Goal: Check status: Check status

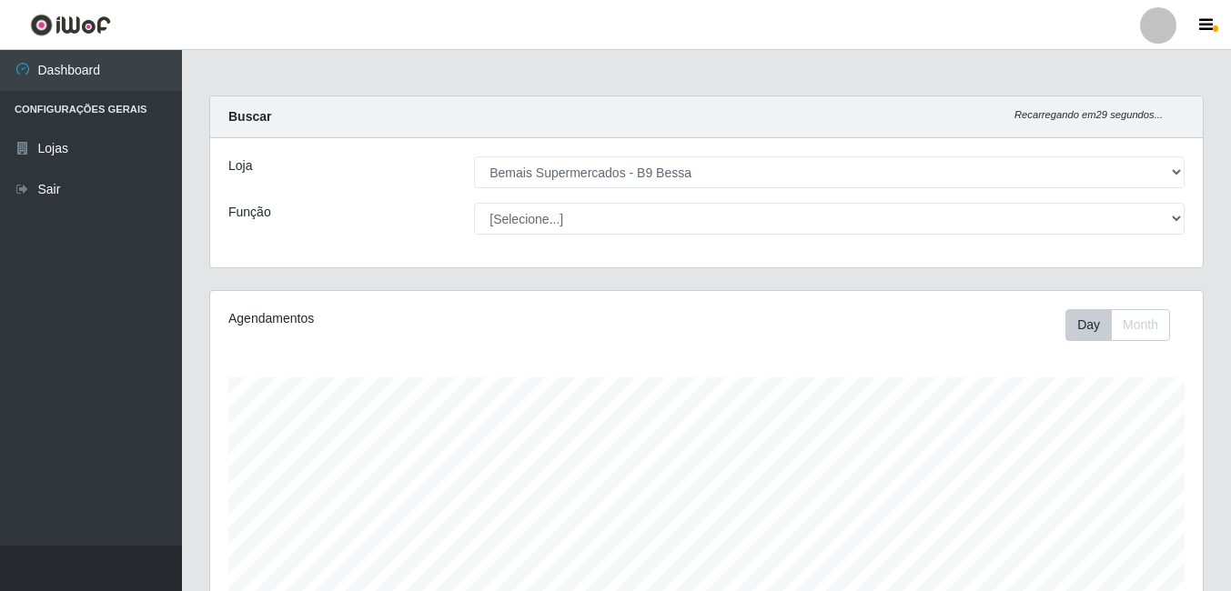
select select "410"
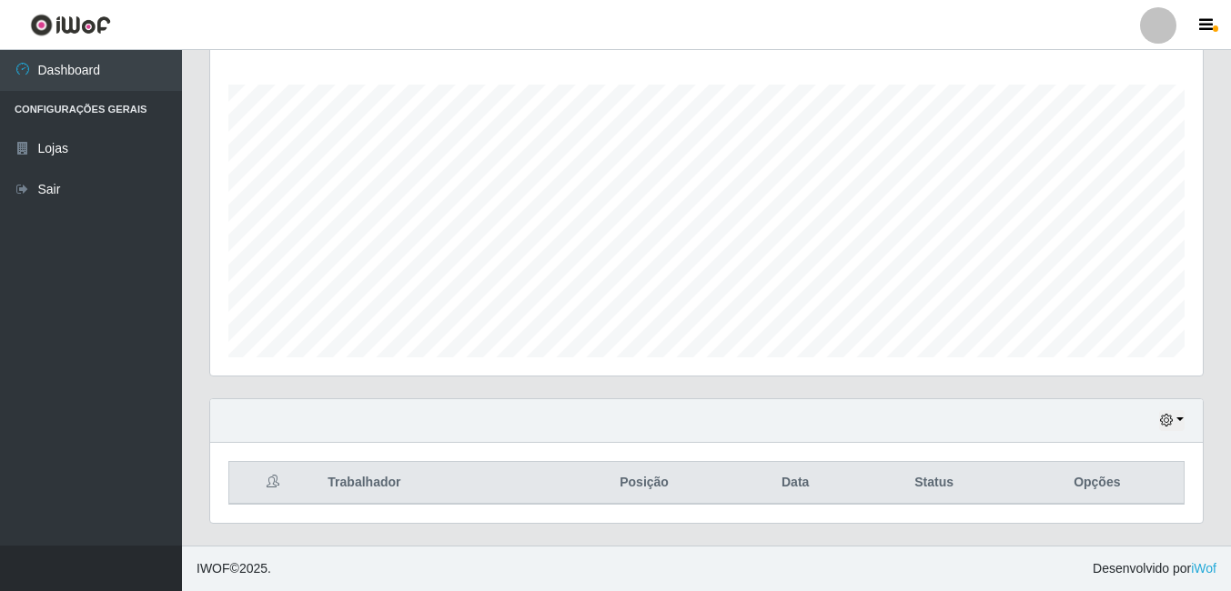
scroll to position [377, 992]
click at [1182, 428] on button "button" at bounding box center [1171, 420] width 25 height 21
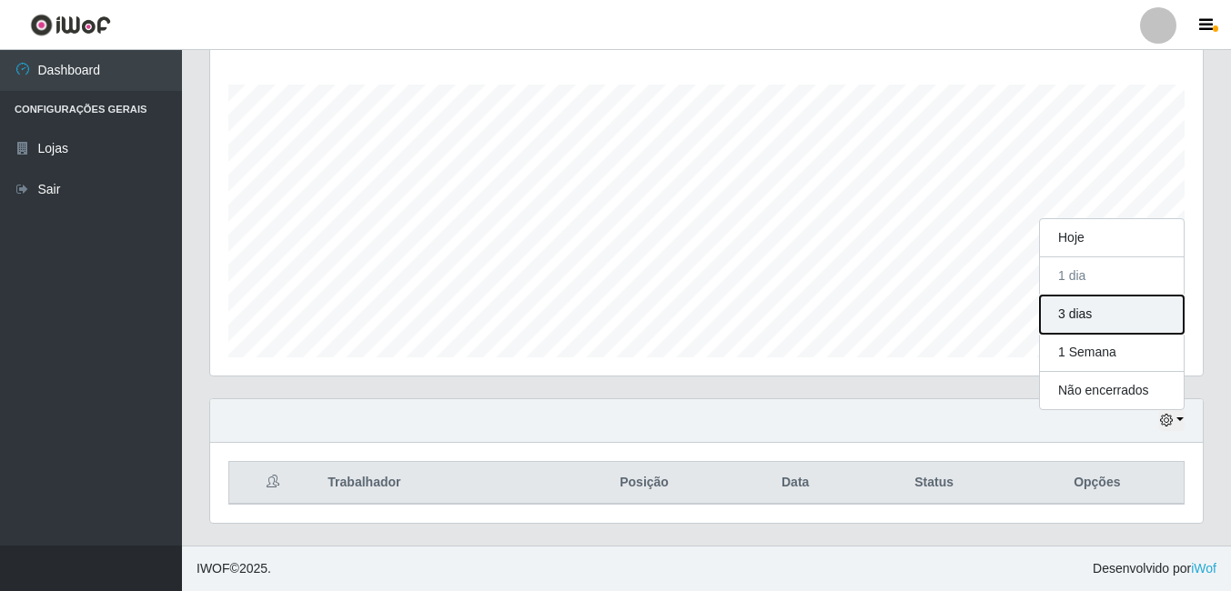
click at [1089, 309] on button "3 dias" at bounding box center [1112, 315] width 144 height 38
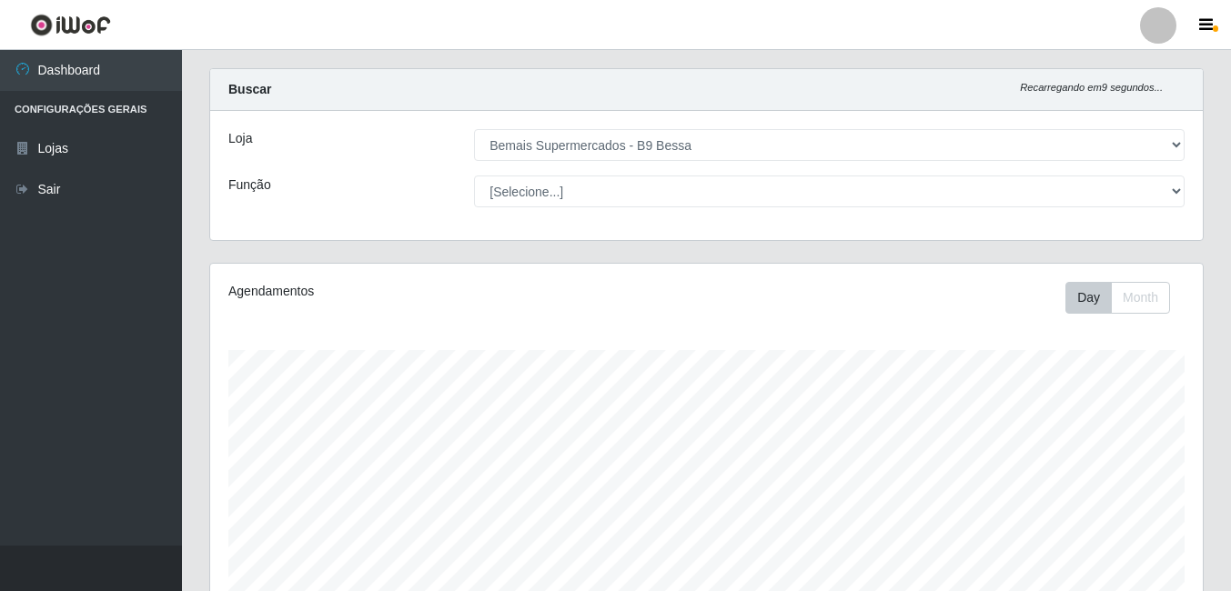
scroll to position [0, 0]
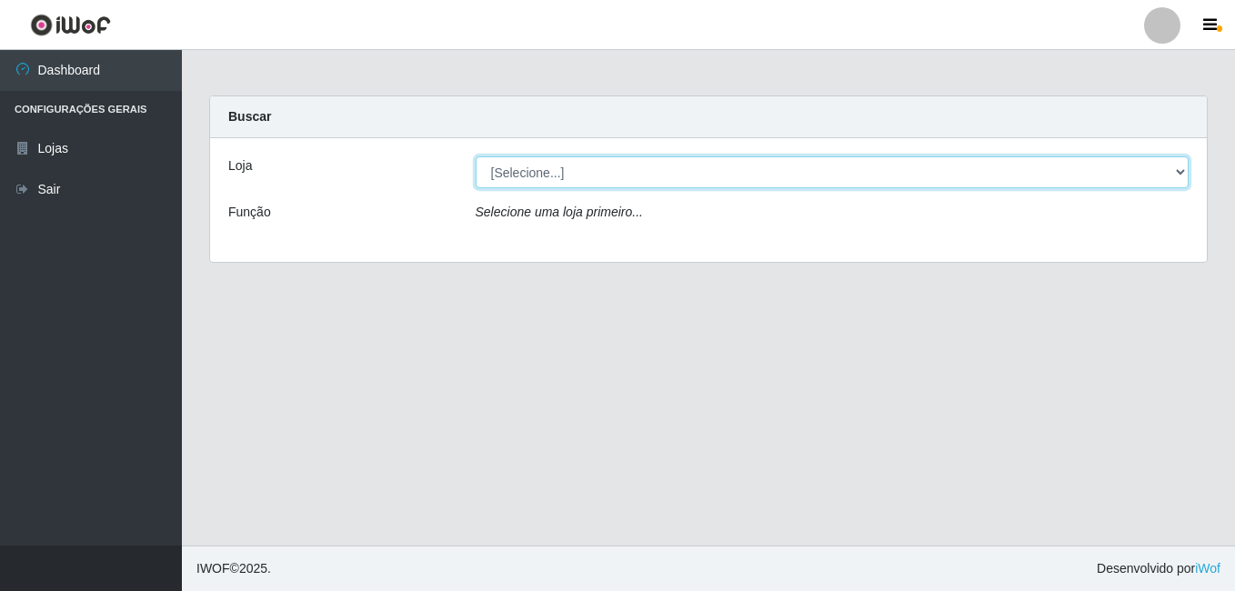
click at [600, 169] on select "[Selecione...] Bemais Supermercados - B9 Bessa" at bounding box center [833, 172] width 714 height 32
select select "410"
click at [476, 156] on select "[Selecione...] Bemais Supermercados - B9 Bessa" at bounding box center [833, 172] width 714 height 32
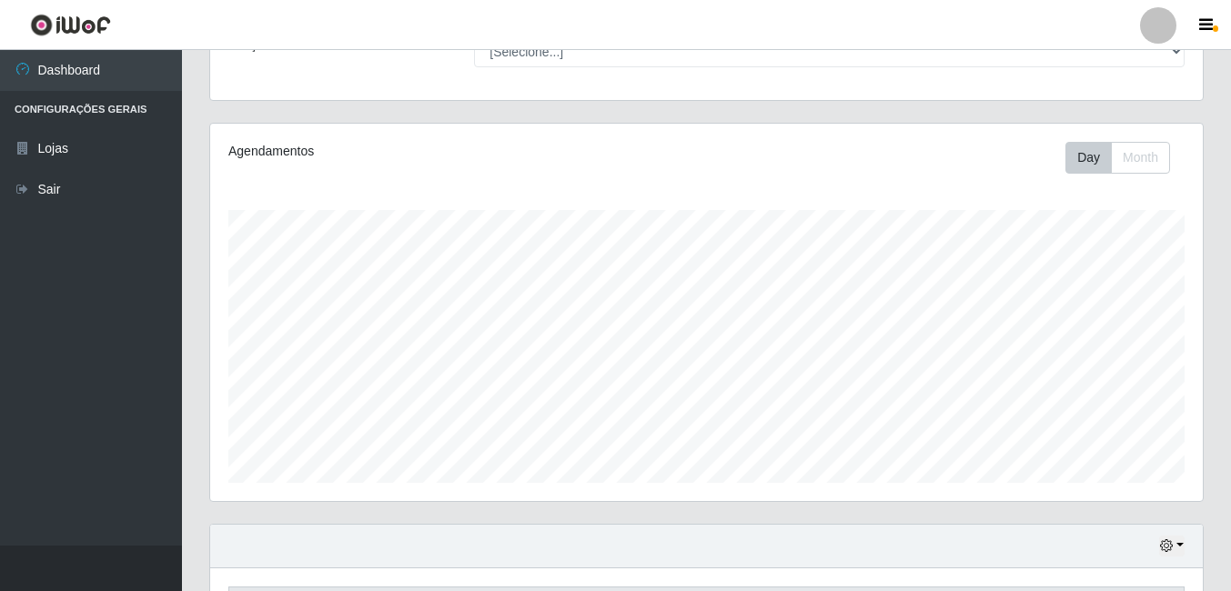
scroll to position [293, 0]
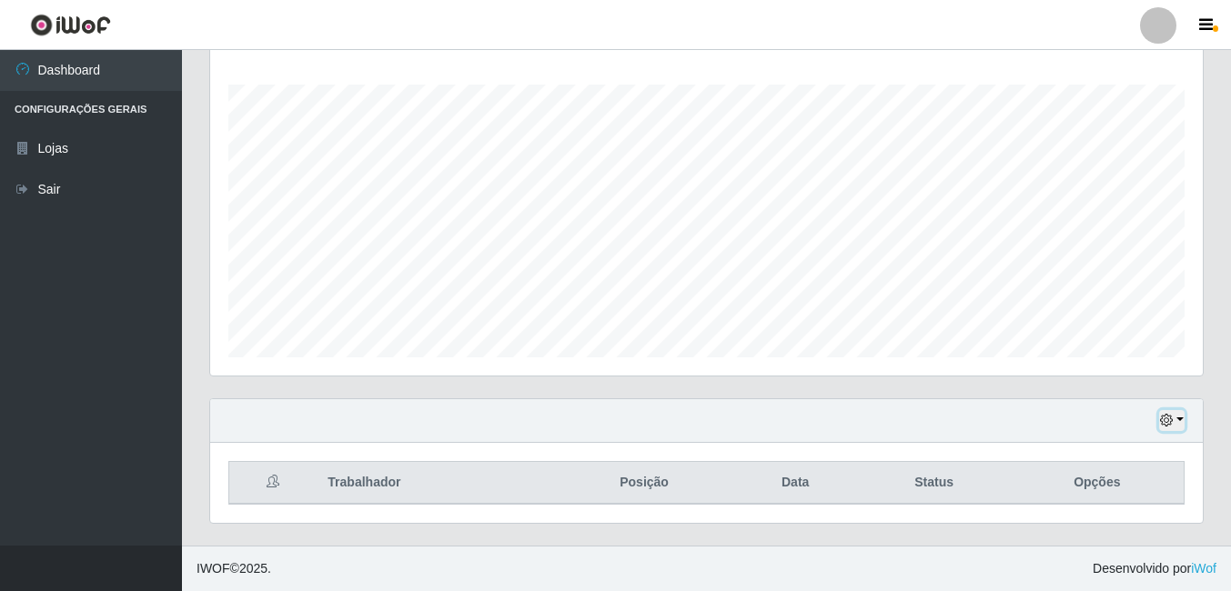
click at [1173, 415] on button "button" at bounding box center [1171, 420] width 25 height 21
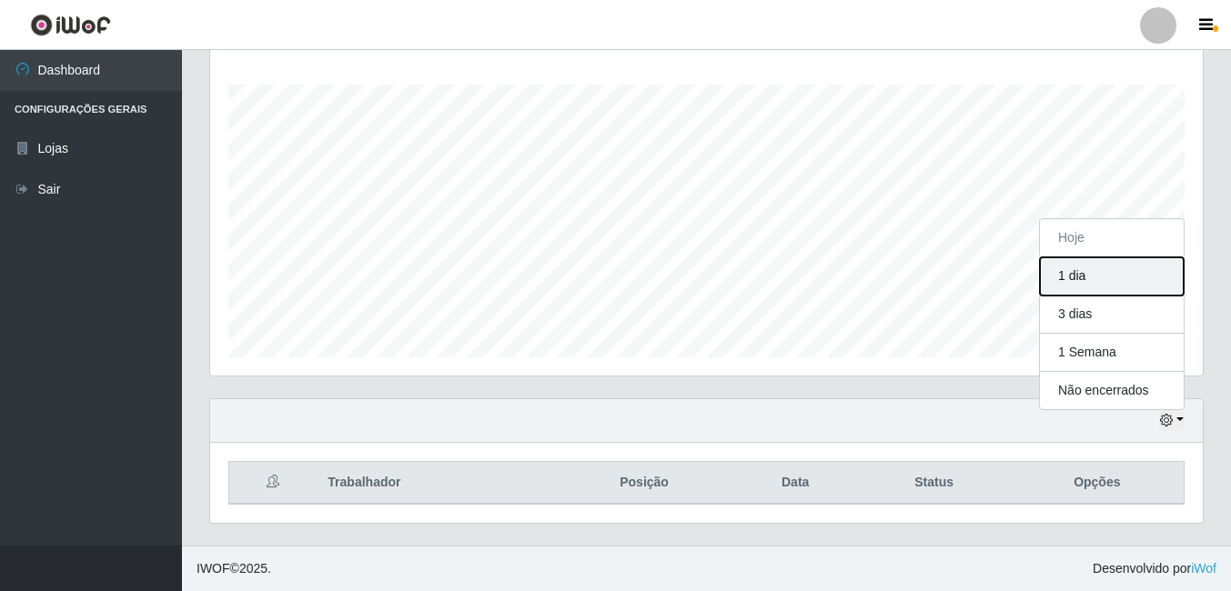
click at [1100, 278] on button "1 dia" at bounding box center [1112, 276] width 144 height 38
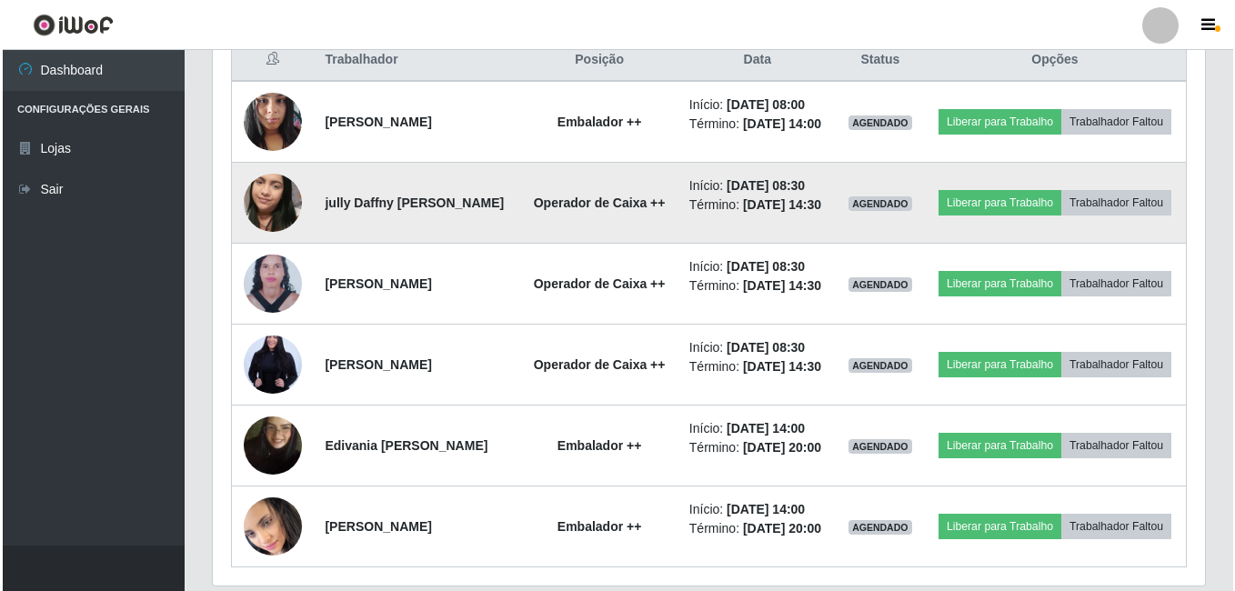
scroll to position [748, 0]
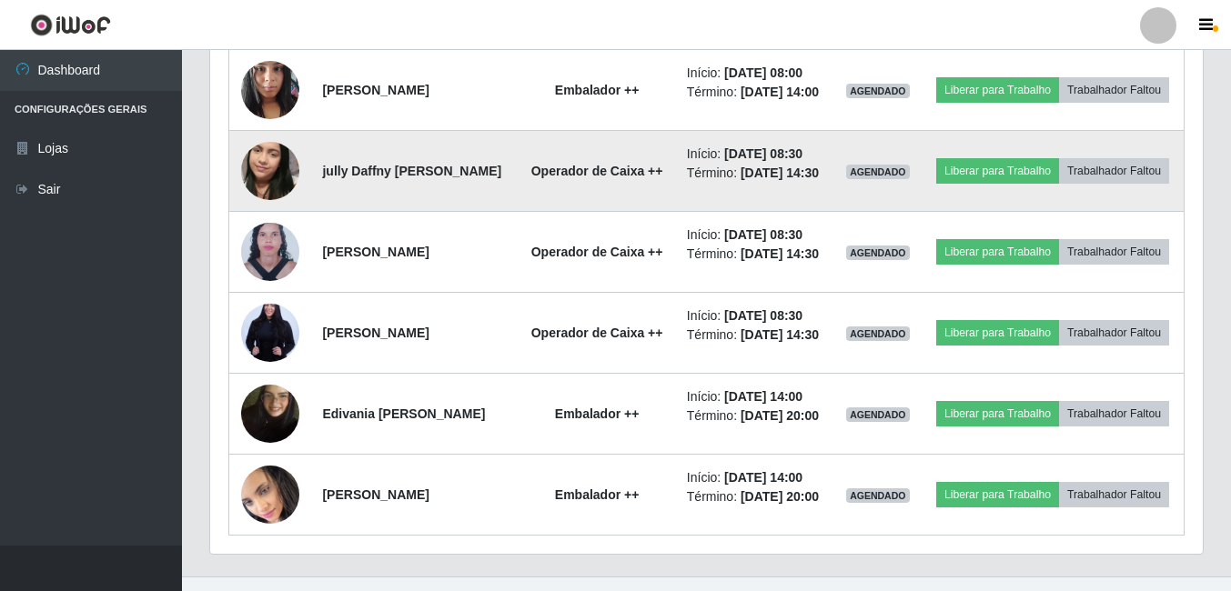
click at [276, 193] on img at bounding box center [270, 171] width 58 height 104
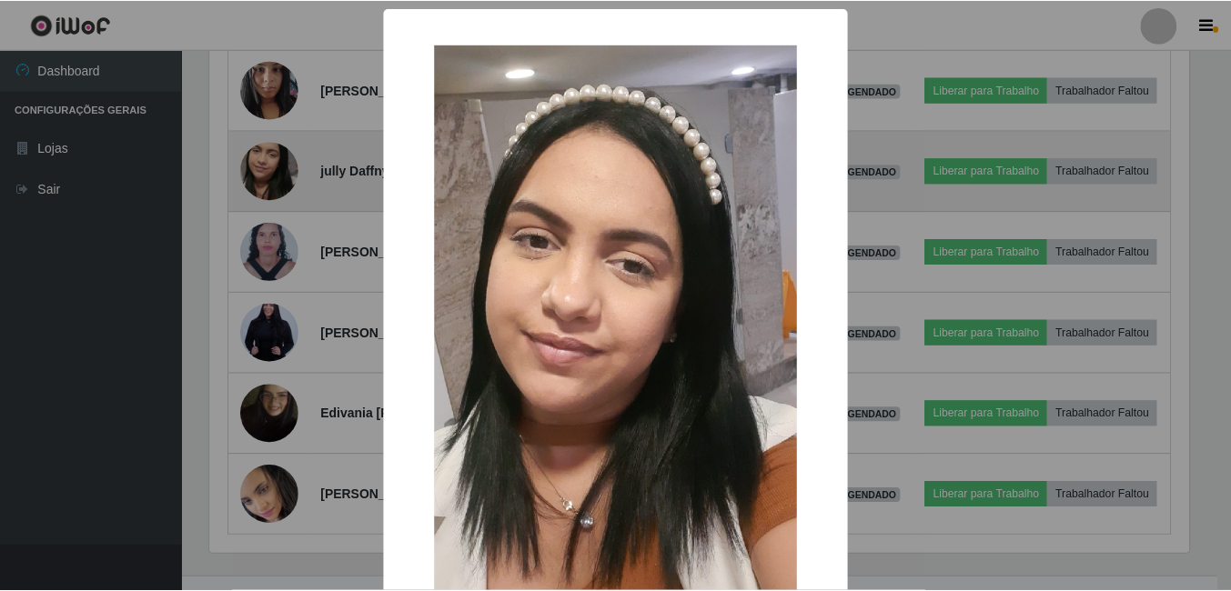
scroll to position [377, 983]
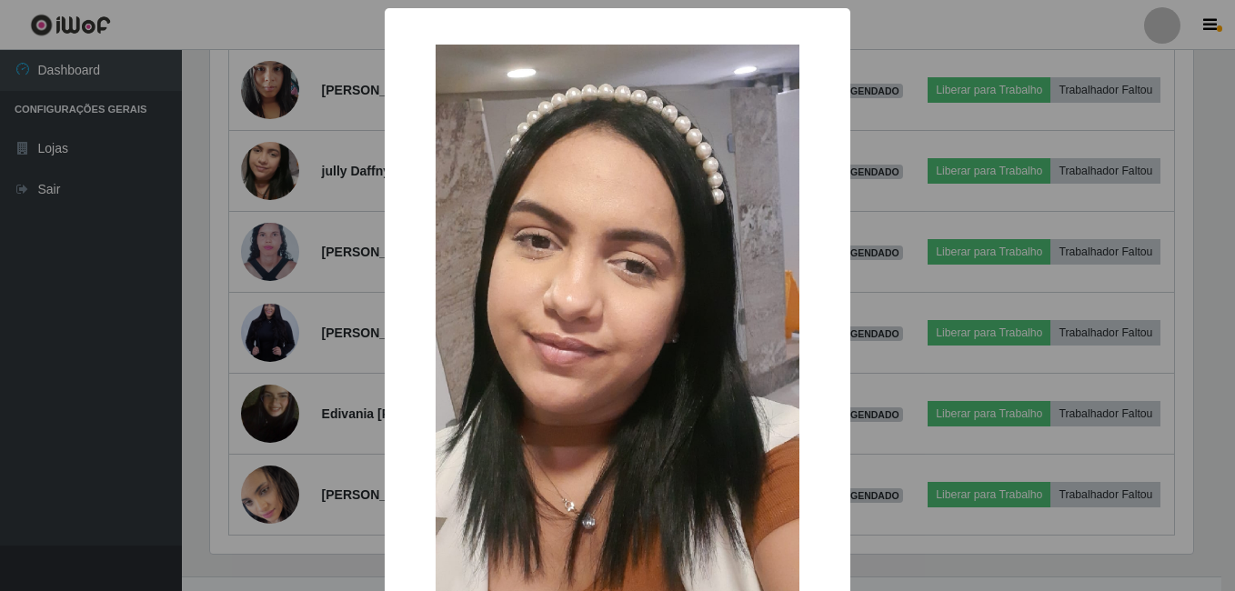
click at [276, 195] on div "× OK Cancel" at bounding box center [617, 295] width 1235 height 591
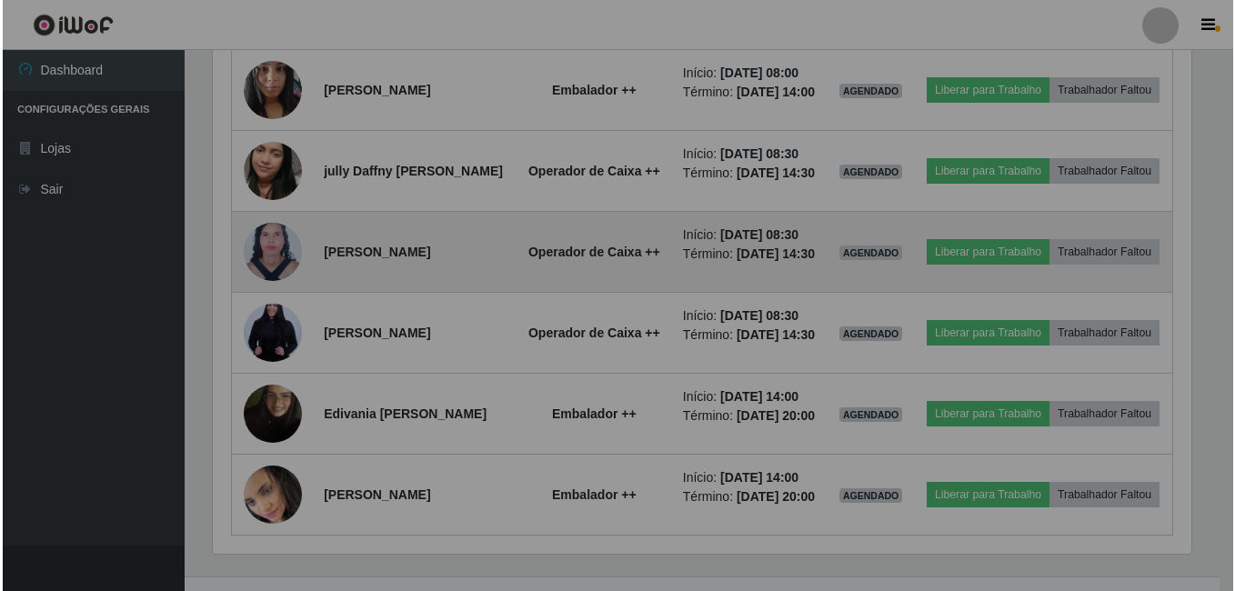
scroll to position [377, 992]
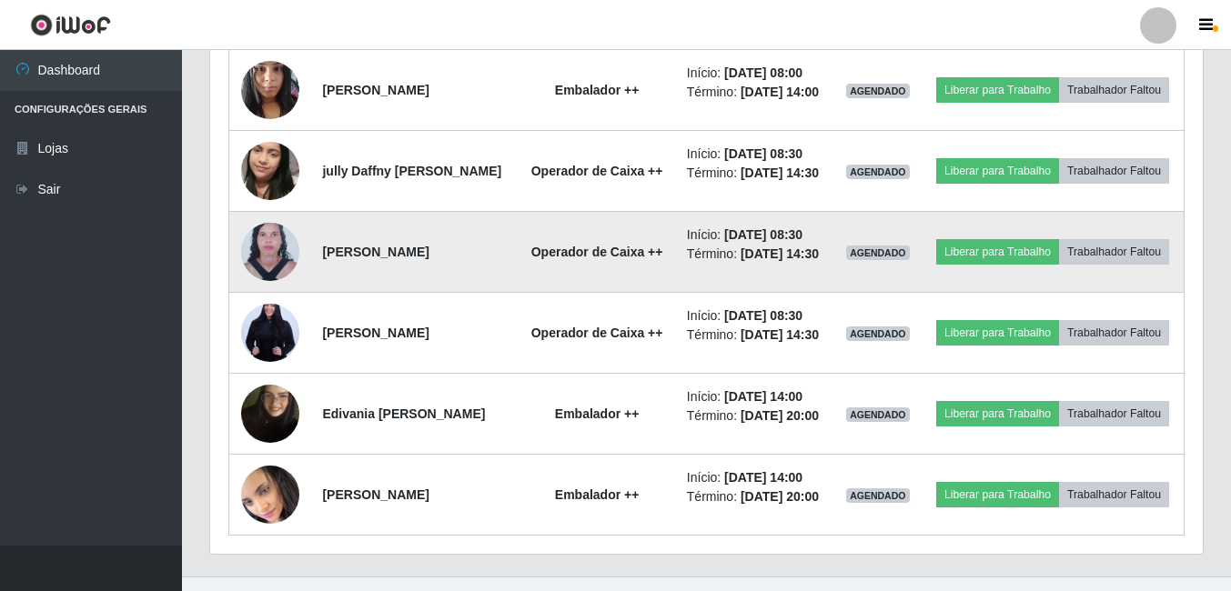
click at [277, 265] on img at bounding box center [270, 252] width 58 height 79
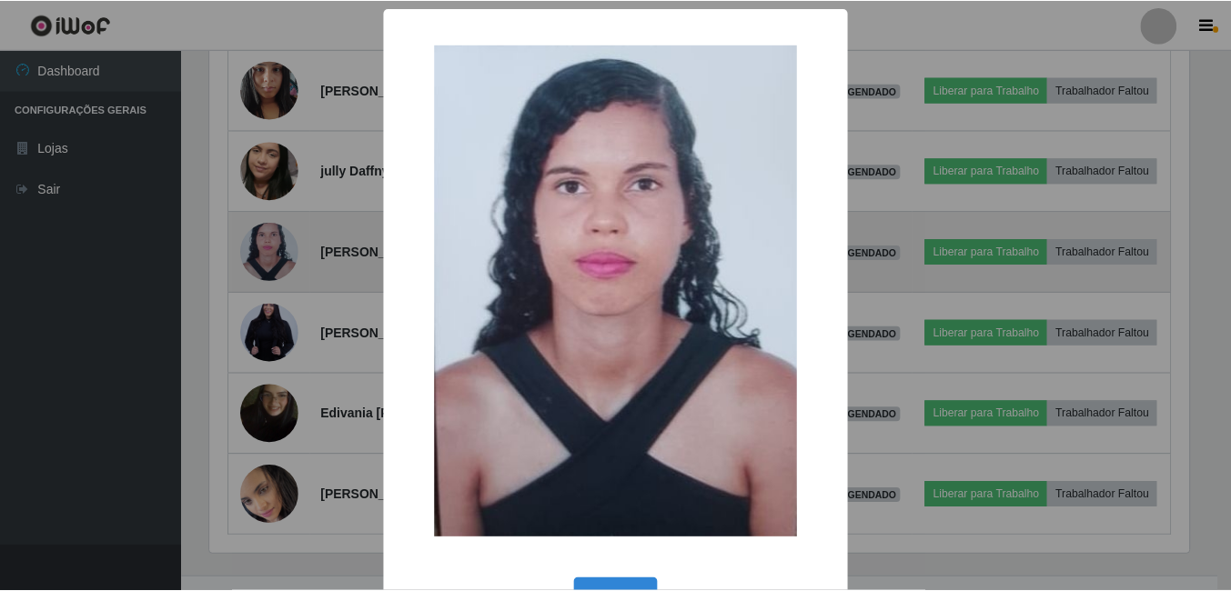
scroll to position [377, 983]
click at [277, 267] on div "× OK Cancel" at bounding box center [617, 295] width 1235 height 591
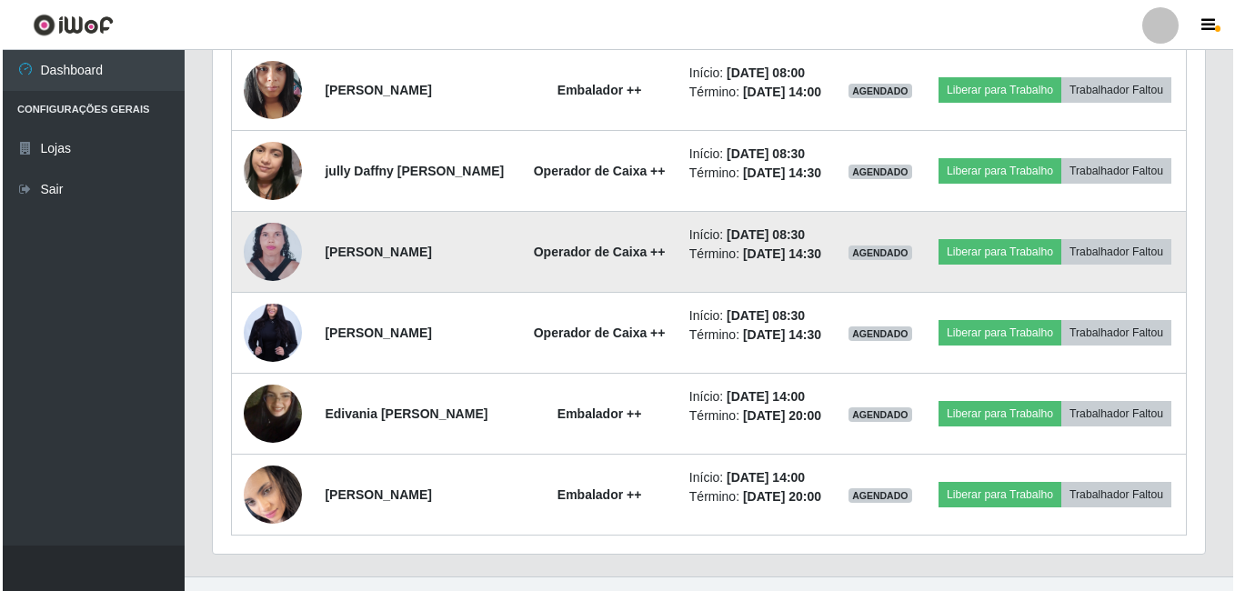
scroll to position [377, 992]
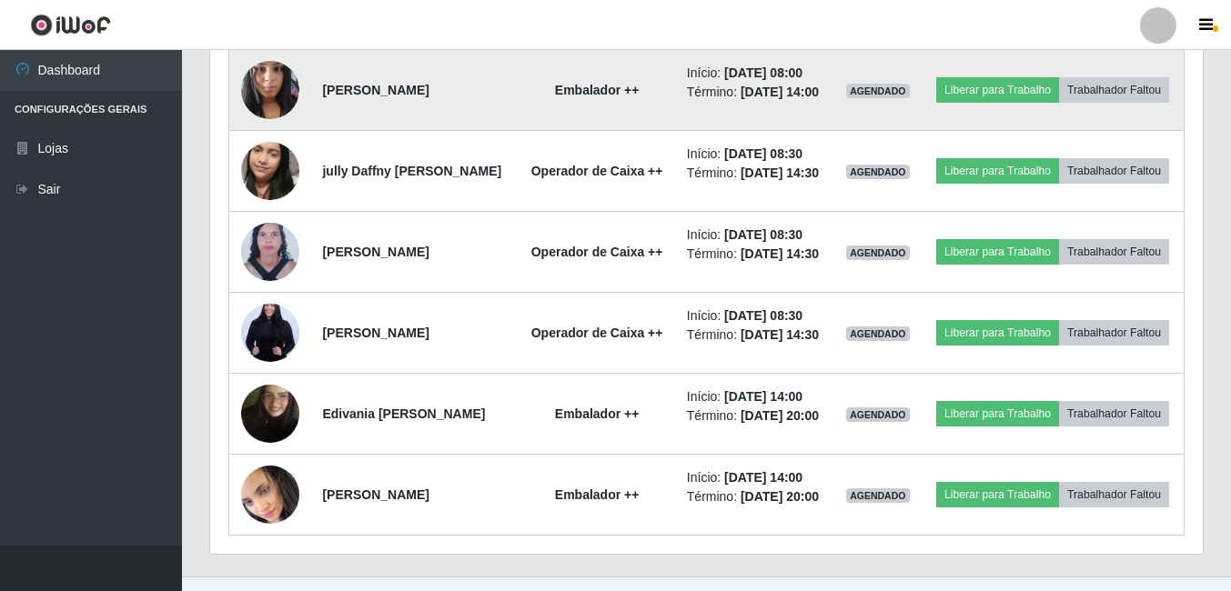
click at [250, 87] on img at bounding box center [270, 89] width 58 height 77
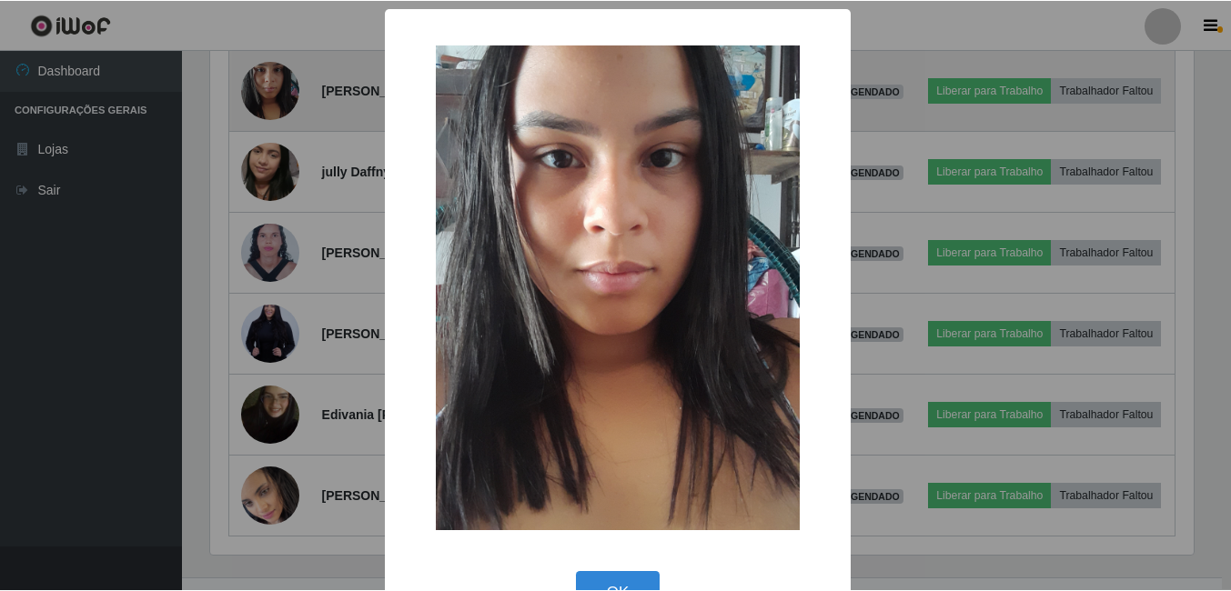
scroll to position [377, 983]
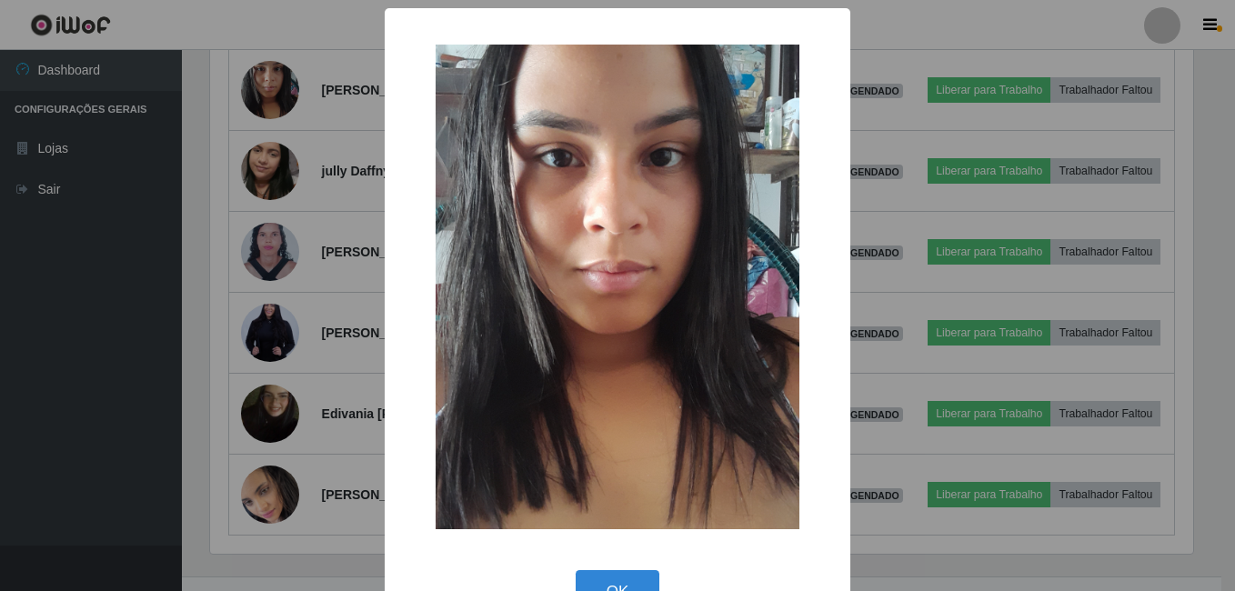
click at [253, 90] on div "× OK Cancel" at bounding box center [617, 295] width 1235 height 591
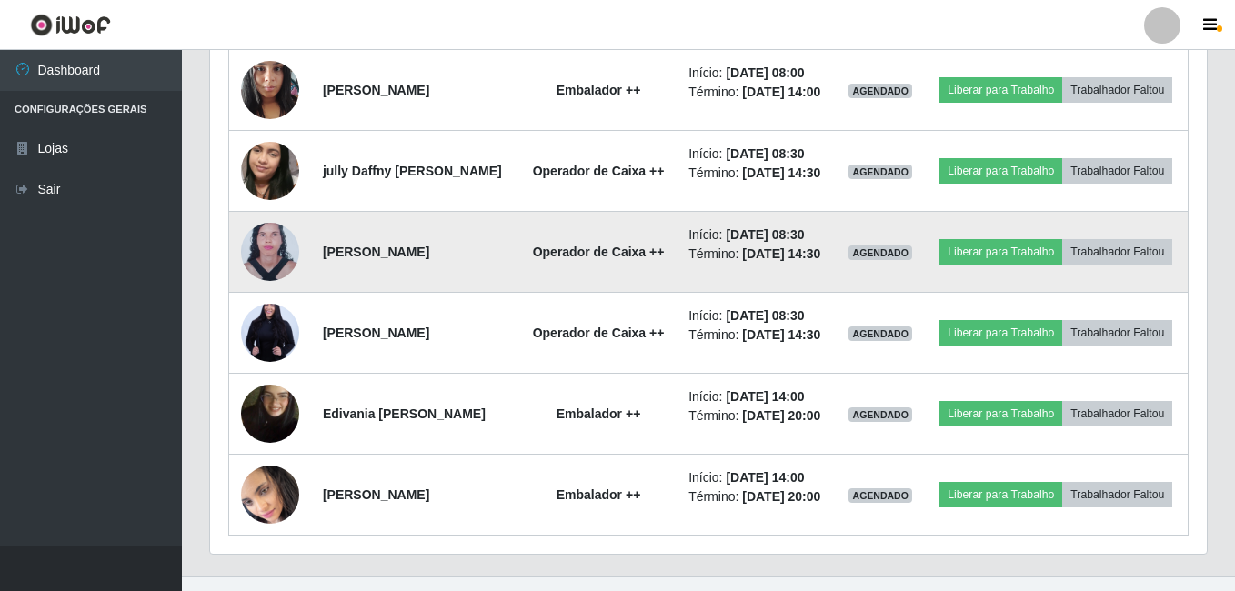
scroll to position [377, 992]
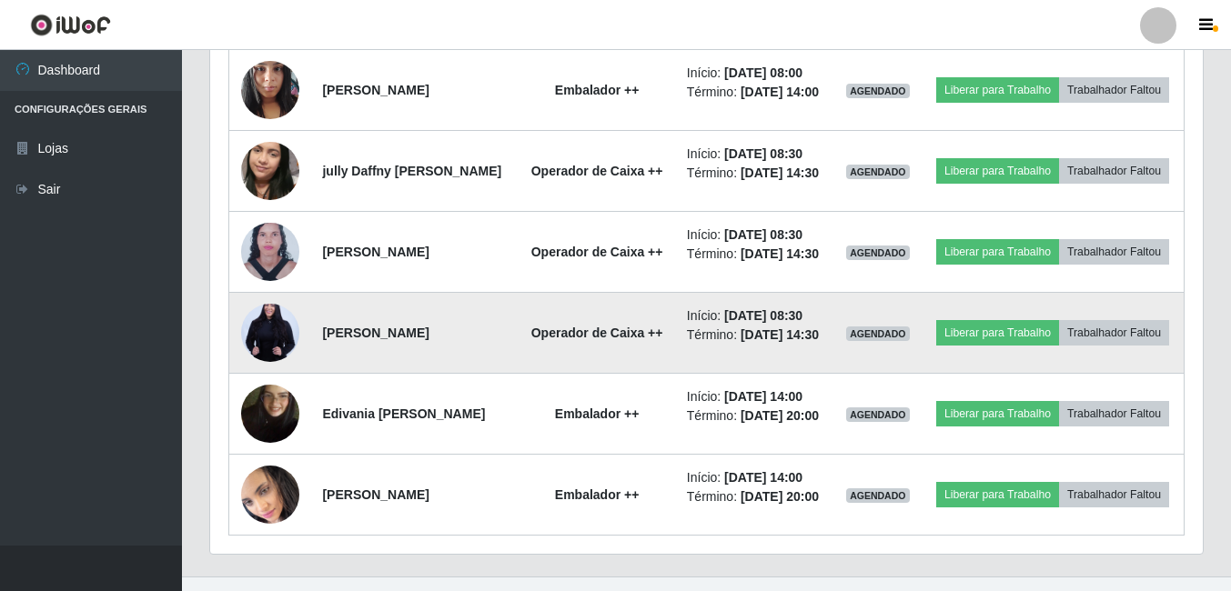
click at [291, 369] on img at bounding box center [270, 332] width 58 height 87
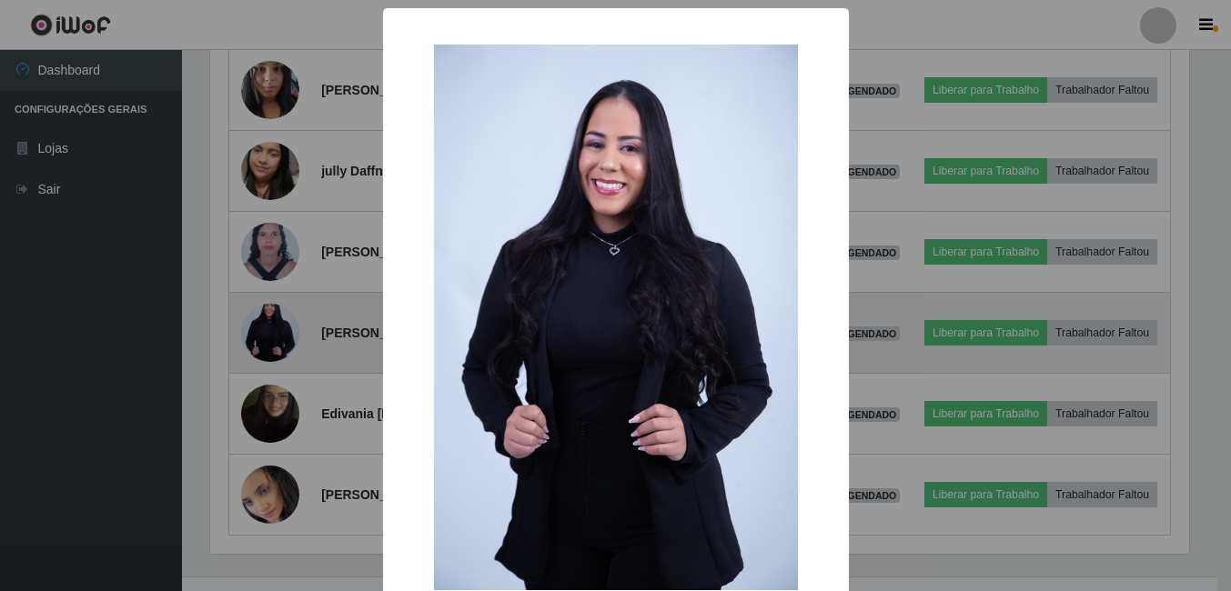
scroll to position [377, 983]
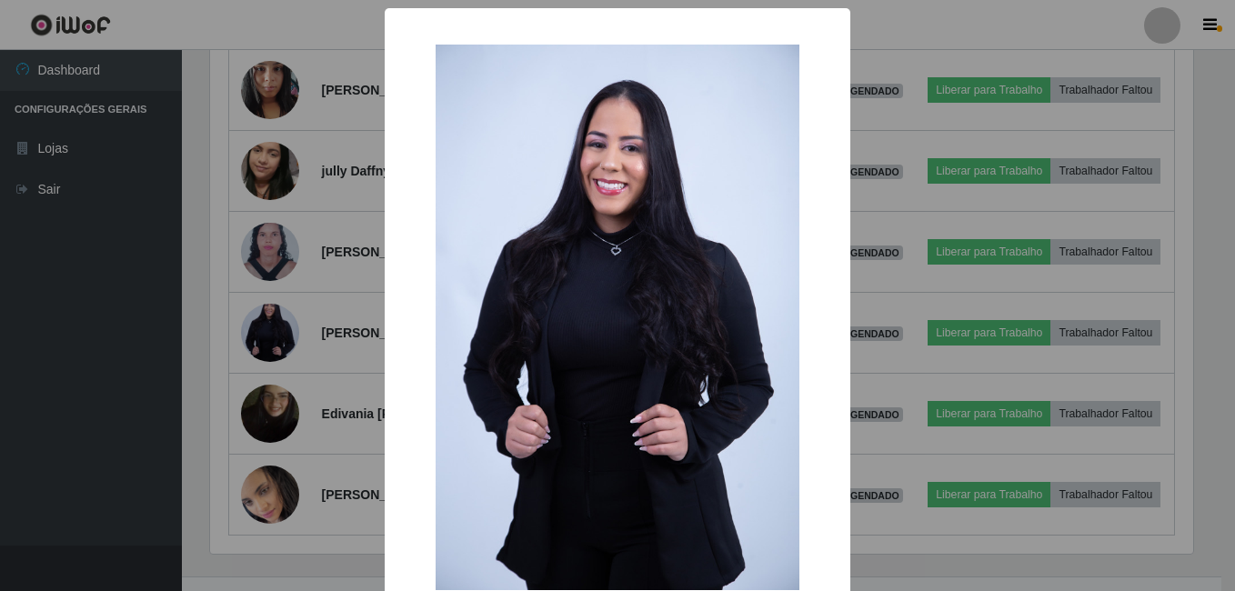
click at [291, 367] on div "× OK Cancel" at bounding box center [617, 295] width 1235 height 591
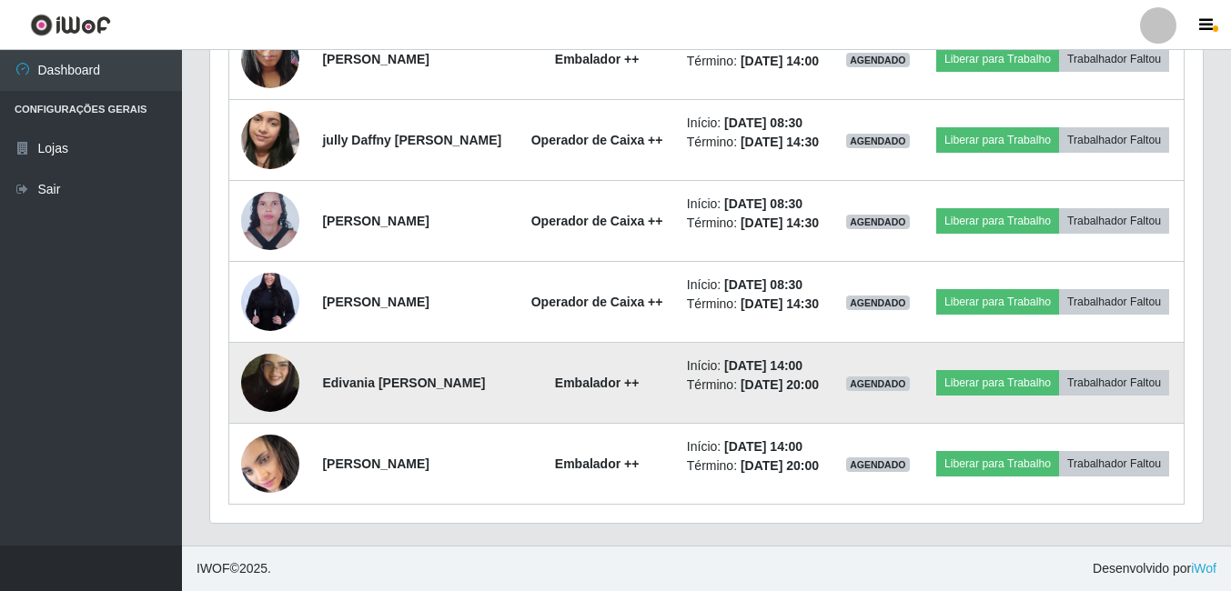
scroll to position [860, 0]
click at [277, 357] on img at bounding box center [270, 383] width 58 height 104
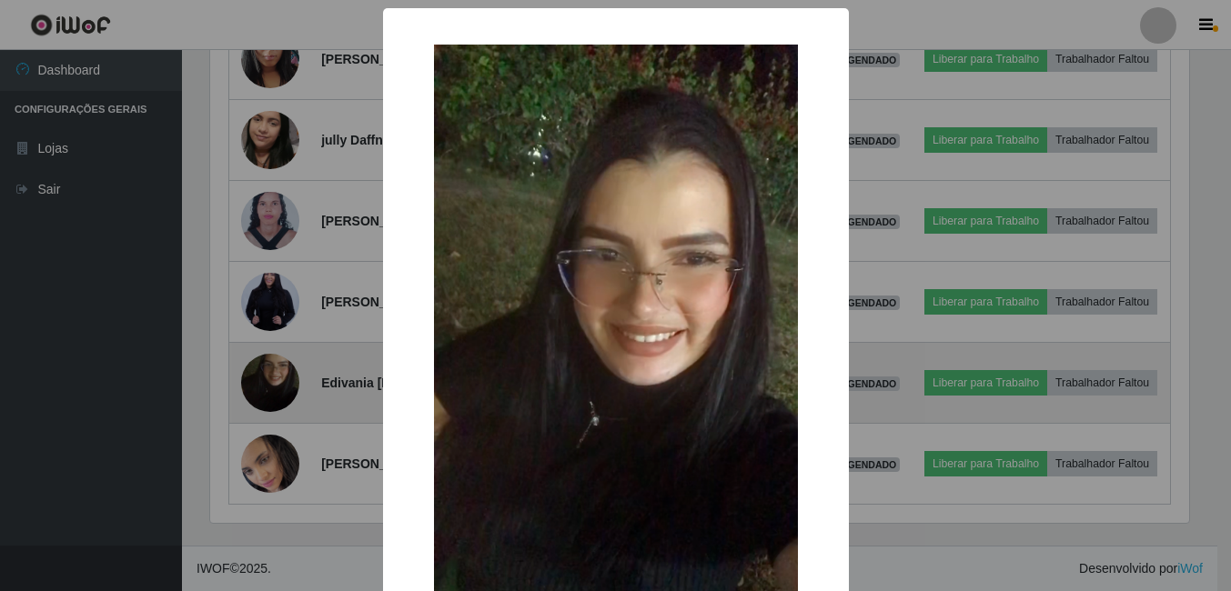
scroll to position [377, 983]
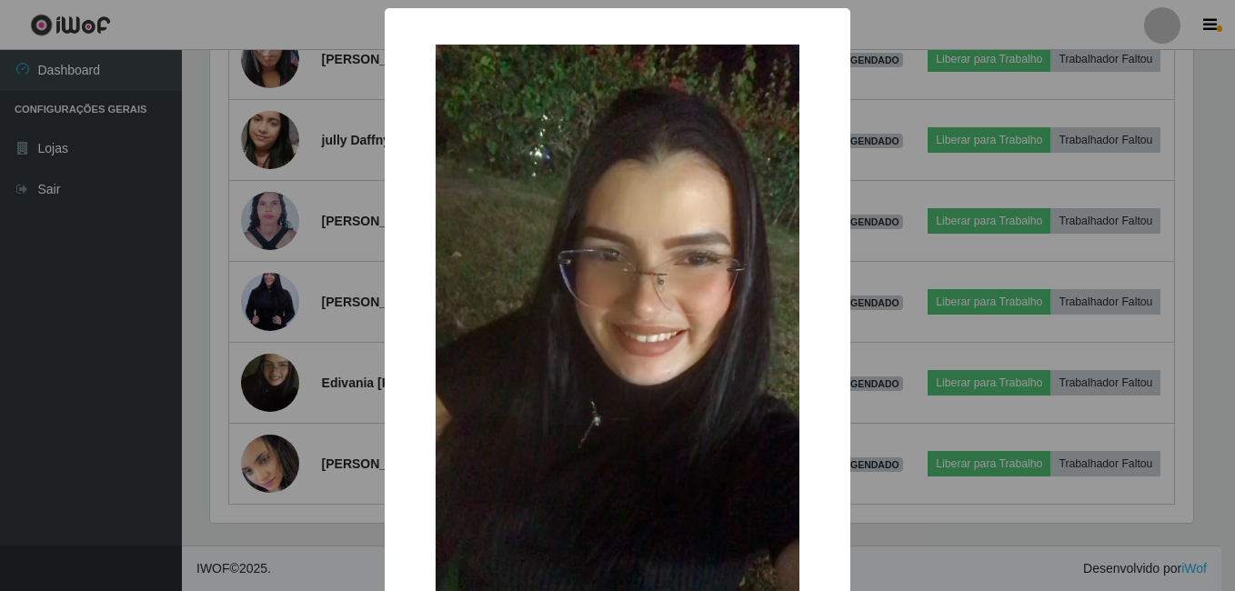
click at [284, 358] on div "× OK Cancel" at bounding box center [617, 295] width 1235 height 591
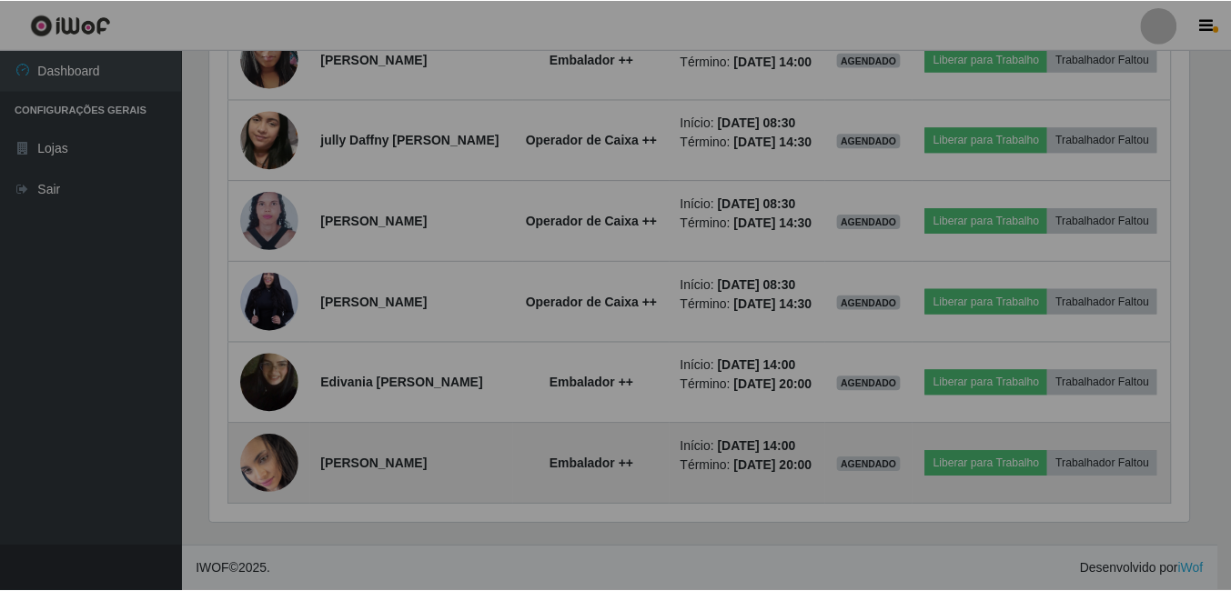
scroll to position [377, 992]
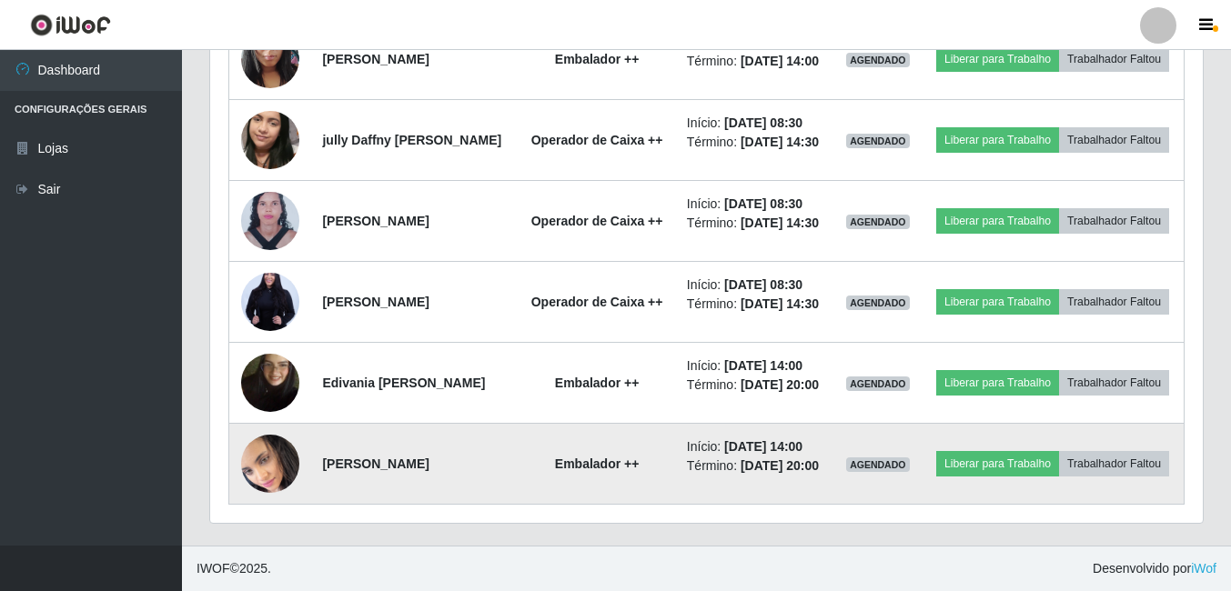
click at [279, 437] on img at bounding box center [270, 464] width 58 height 64
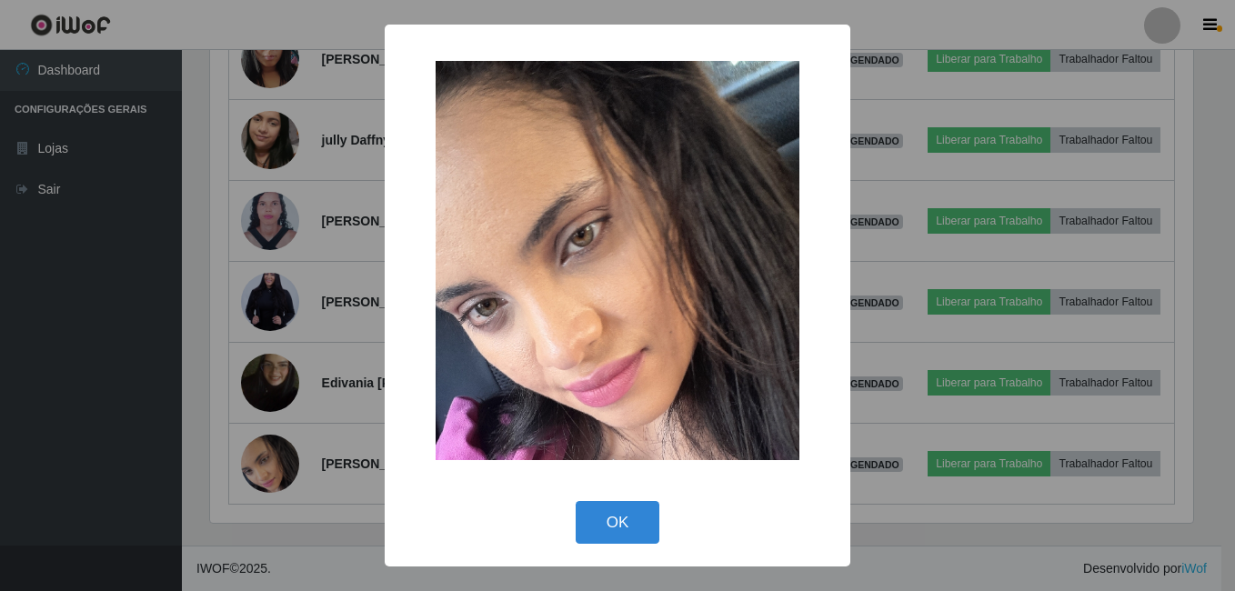
click at [576, 501] on button "OK" at bounding box center [618, 522] width 85 height 43
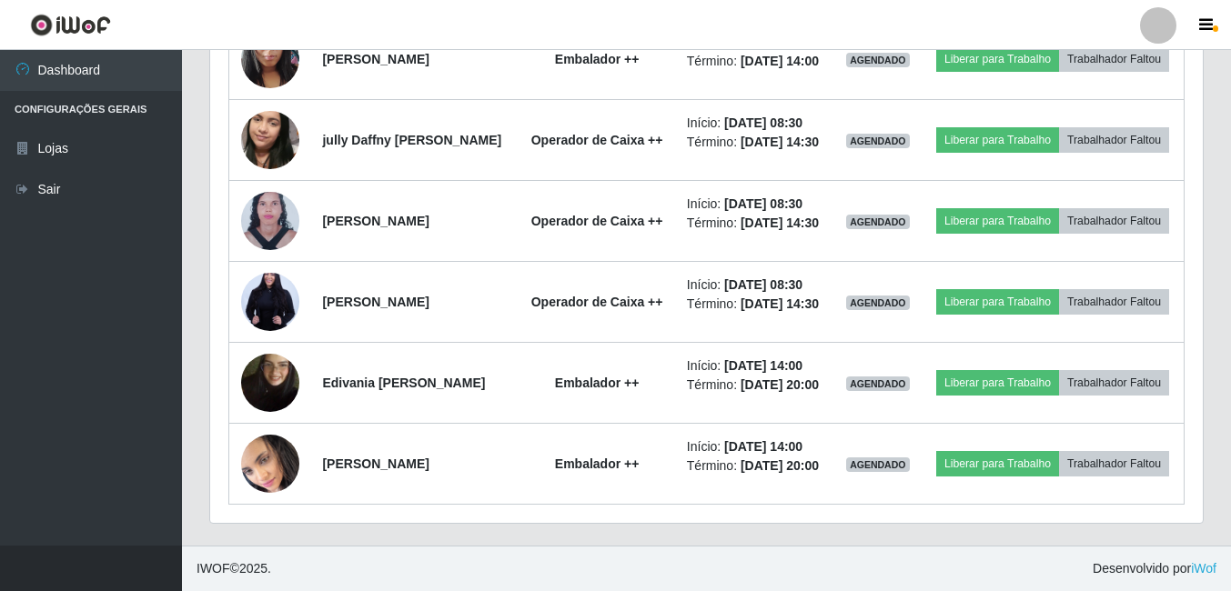
scroll to position [0, 0]
